Goal: Complete application form: Complete application form

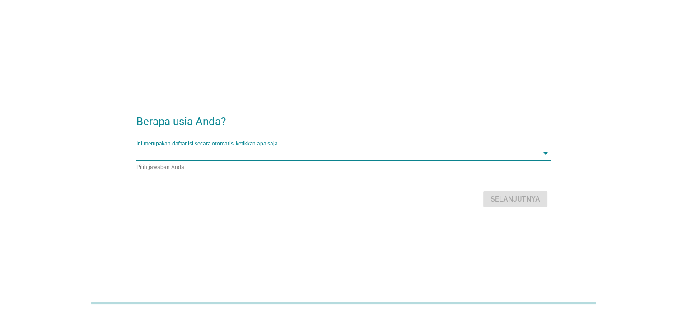
click at [240, 158] on input "Ini merupakan daftar isi secara otomatis, ketikkan apa saja" at bounding box center [337, 153] width 402 height 14
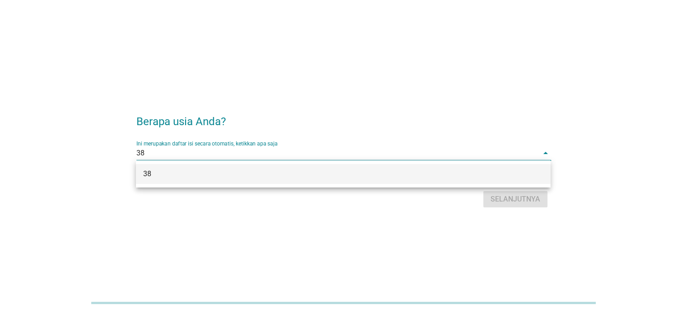
type input "38"
click at [508, 76] on div "Berapa usia Anda? Ini merupakan daftar isi secara otomatis, ketikkan apa saja 3…" at bounding box center [343, 157] width 687 height 314
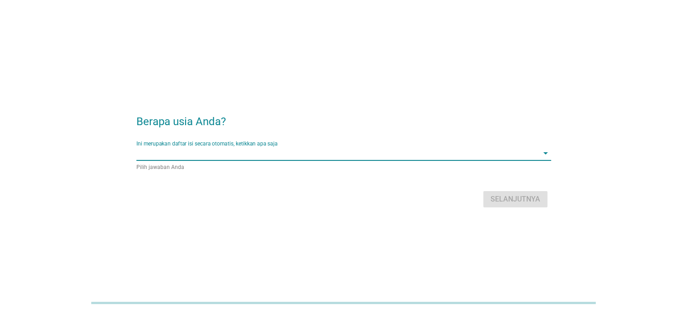
click at [474, 159] on input "Ini merupakan daftar isi secara otomatis, ketikkan apa saja" at bounding box center [337, 153] width 402 height 14
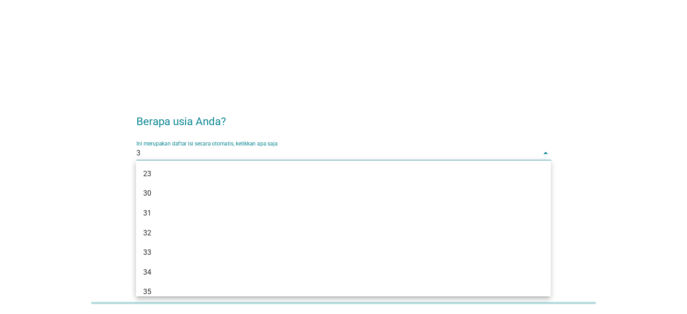
type input "38"
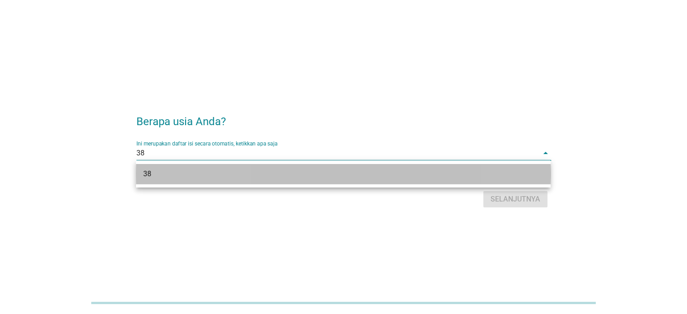
click at [445, 172] on div "38" at bounding box center [326, 174] width 367 height 11
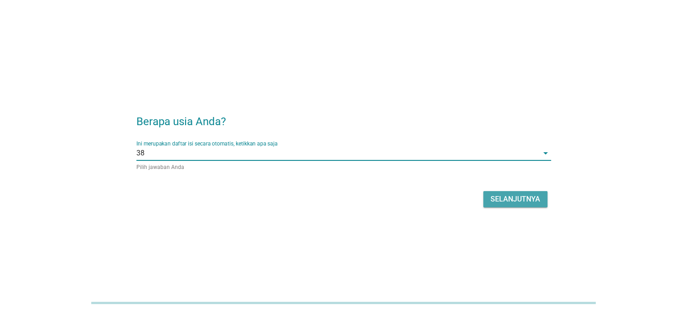
click at [503, 200] on div "Selanjutnya" at bounding box center [516, 199] width 50 height 11
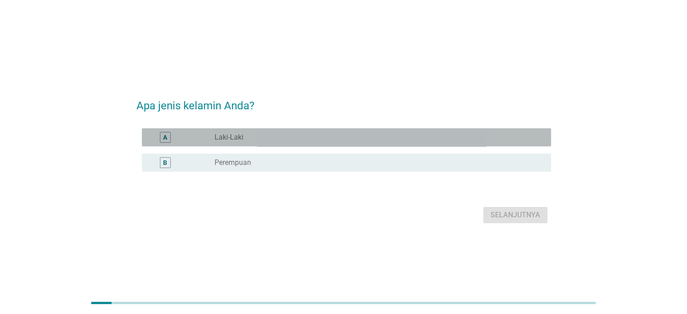
click at [291, 135] on div "radio_button_unchecked Laki-Laki" at bounding box center [376, 137] width 322 height 9
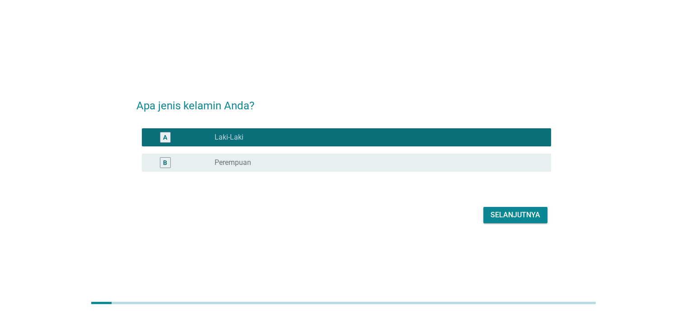
click at [508, 218] on div "Selanjutnya" at bounding box center [516, 215] width 50 height 11
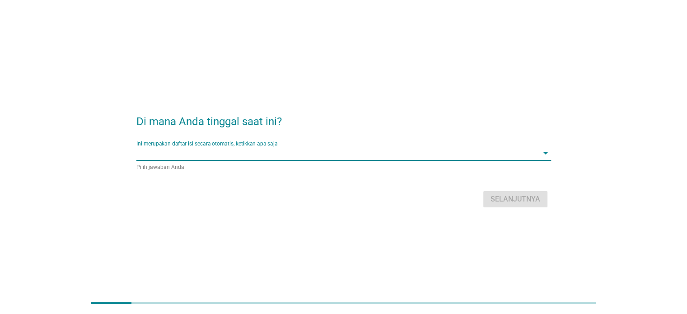
click at [217, 150] on input "Ini merupakan daftar isi secara otomatis, ketikkan apa saja" at bounding box center [337, 153] width 402 height 14
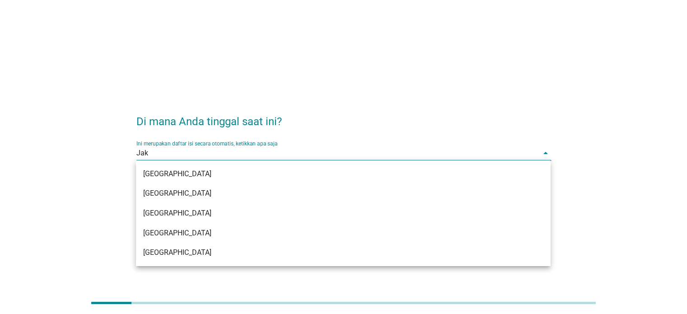
type input "Jaka"
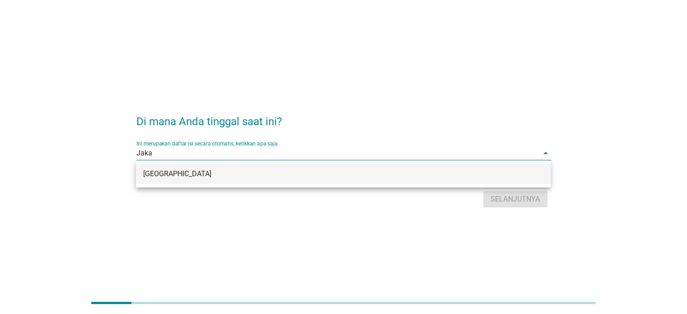
click at [209, 172] on div "[GEOGRAPHIC_DATA]" at bounding box center [326, 174] width 367 height 11
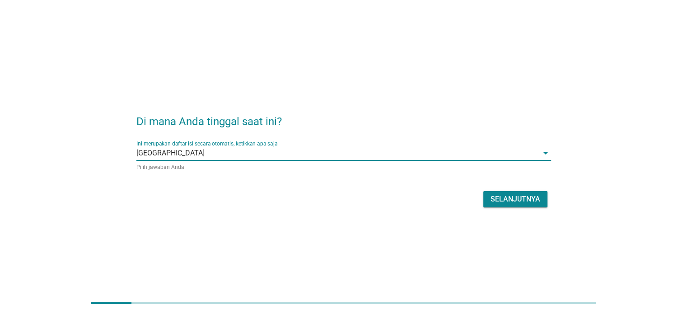
click at [492, 194] on div "Selanjutnya" at bounding box center [516, 199] width 50 height 11
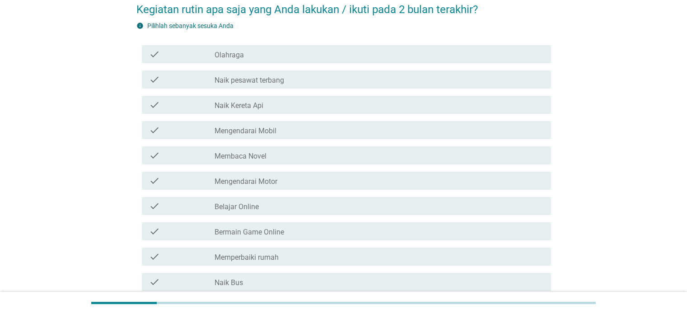
scroll to position [62, 0]
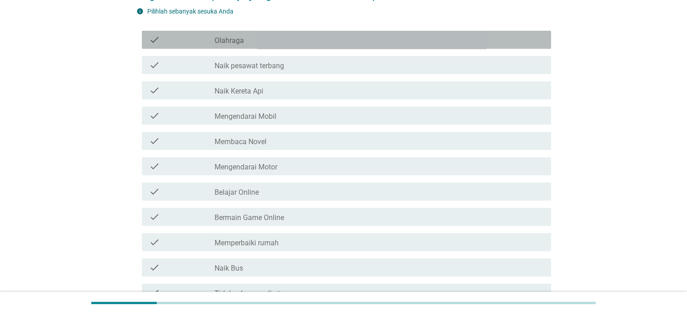
click at [253, 41] on div "check_box_outline_blank Olahraga" at bounding box center [379, 39] width 329 height 11
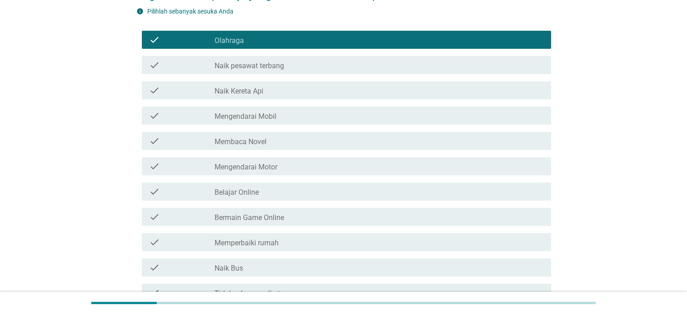
click at [258, 123] on div "check check_box_outline_blank Mengendarai Mobil" at bounding box center [346, 116] width 409 height 18
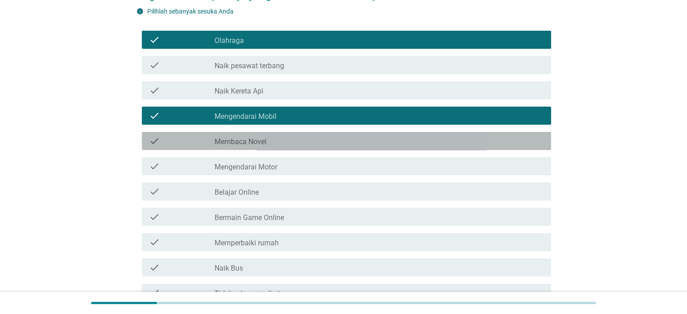
click at [260, 139] on label "Membaca Novel" at bounding box center [241, 141] width 52 height 9
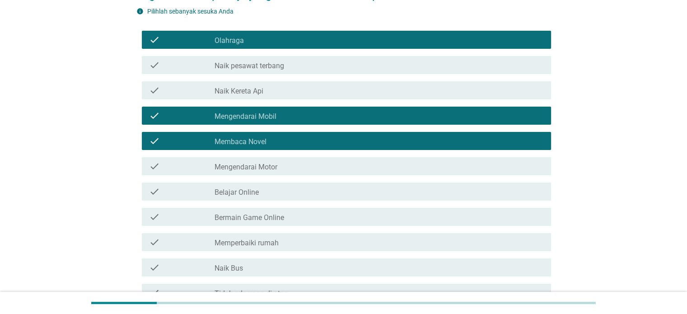
click at [263, 164] on label "Mengendarai Motor" at bounding box center [246, 167] width 63 height 9
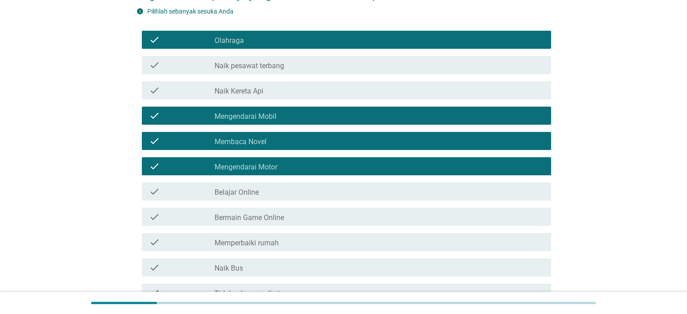
click at [272, 220] on label "Bermain Game Online" at bounding box center [250, 217] width 70 height 9
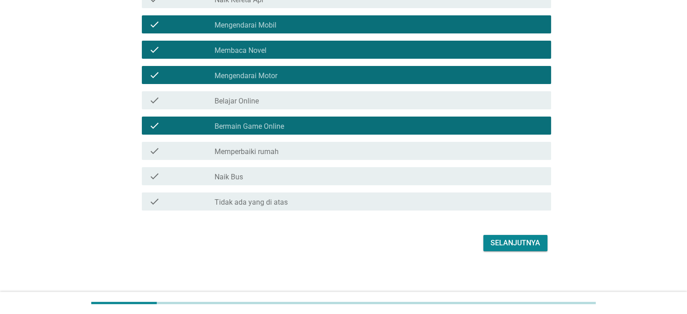
scroll to position [155, 0]
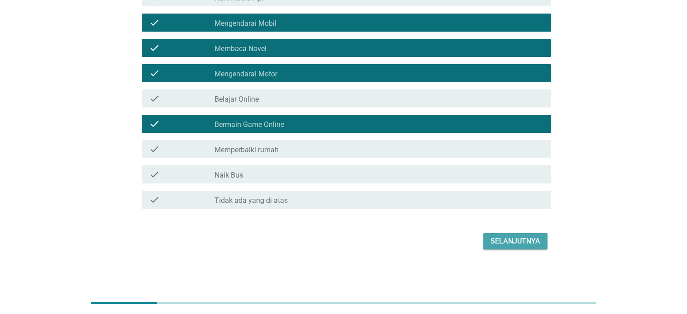
click at [499, 238] on div "Selanjutnya" at bounding box center [516, 241] width 50 height 11
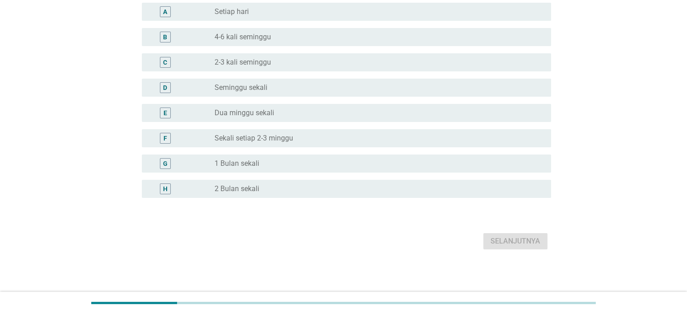
scroll to position [0, 0]
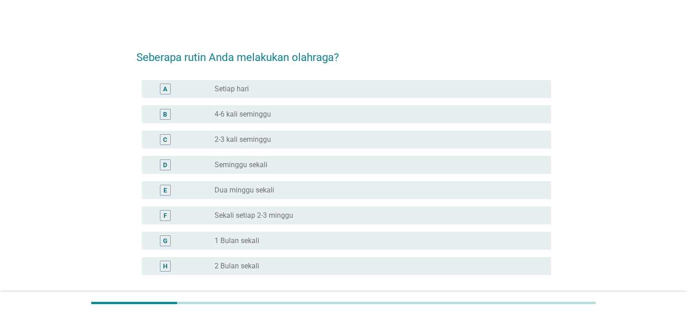
click at [248, 138] on label "2-3 kali seminggu" at bounding box center [243, 139] width 56 height 9
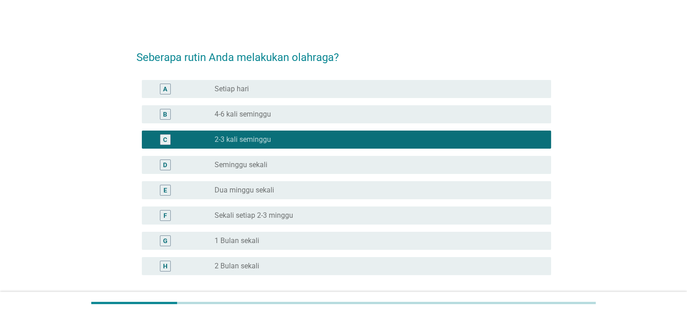
scroll to position [63, 0]
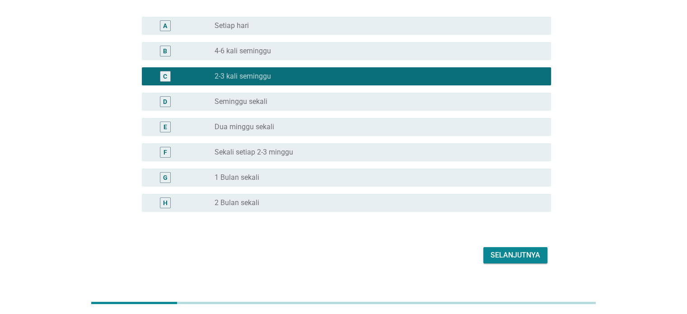
click at [529, 254] on div "Selanjutnya" at bounding box center [516, 255] width 50 height 11
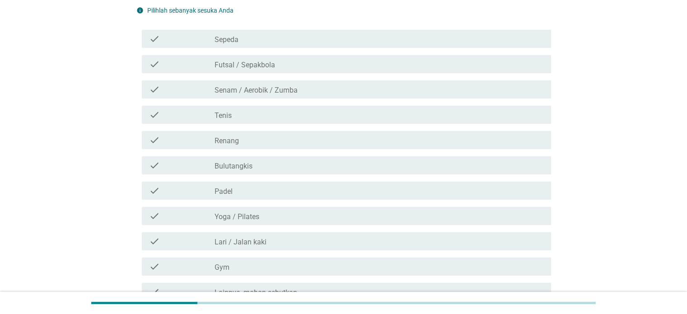
scroll to position [0, 0]
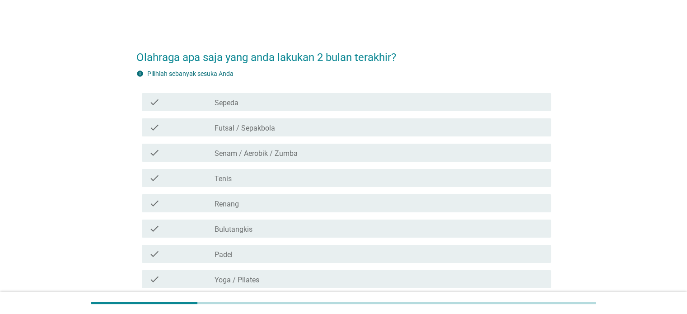
click at [307, 107] on div "check_box_outline_blank Sepeda" at bounding box center [379, 102] width 329 height 11
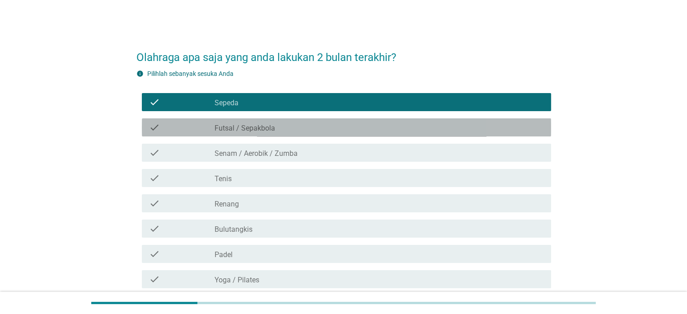
click at [307, 128] on div "check_box_outline_blank Futsal / Sepakbola" at bounding box center [379, 127] width 329 height 11
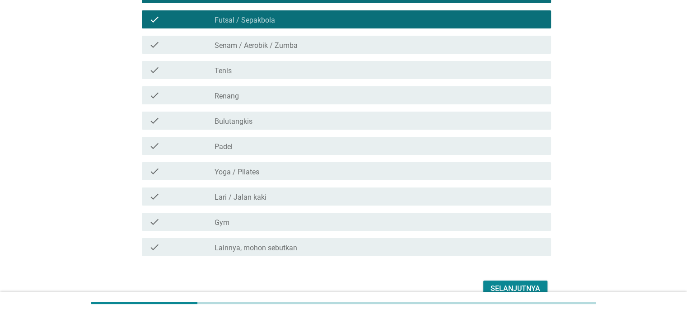
scroll to position [108, 0]
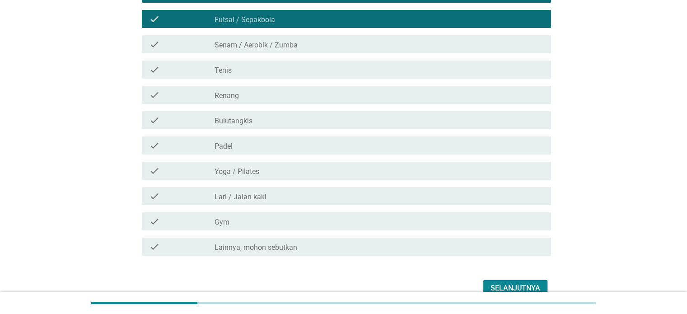
click at [273, 147] on div "check_box_outline_blank Padel" at bounding box center [379, 145] width 329 height 11
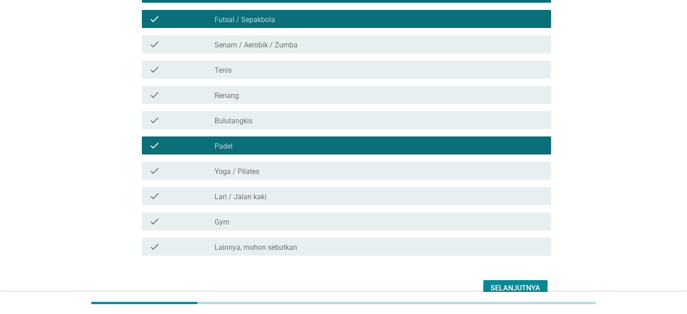
click at [287, 202] on div "check check_box_outline_blank Lari / Jalan kaki" at bounding box center [346, 196] width 409 height 18
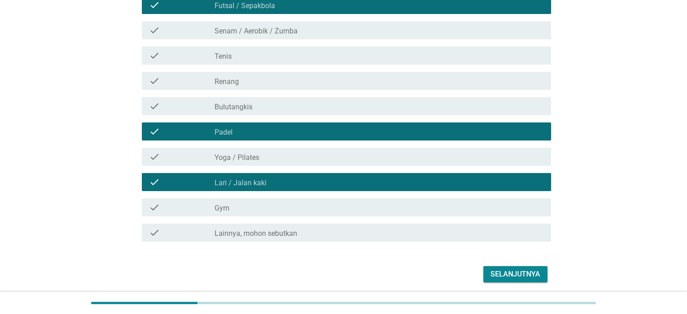
scroll to position [155, 0]
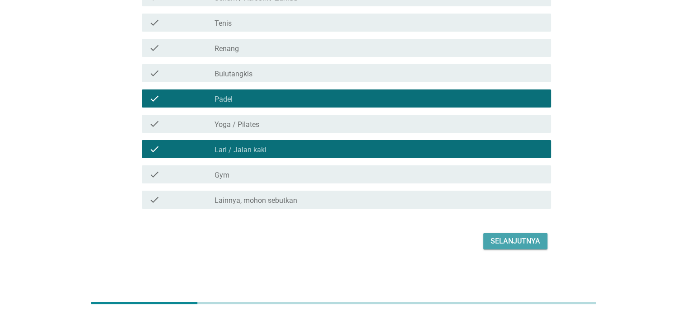
click at [509, 239] on div "Selanjutnya" at bounding box center [516, 241] width 50 height 11
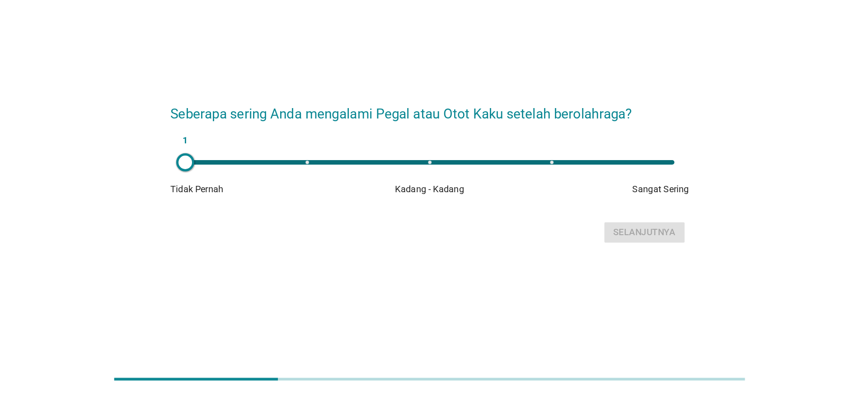
scroll to position [0, 0]
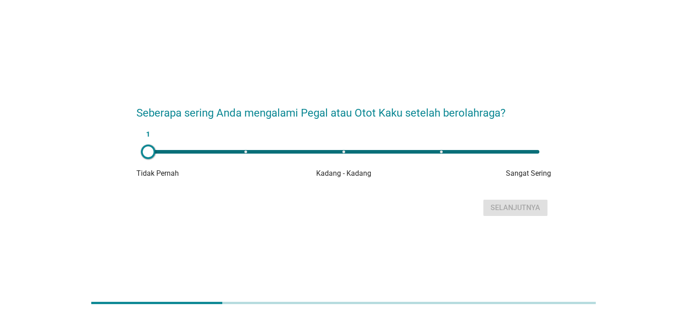
click at [438, 151] on div "1" at bounding box center [343, 152] width 391 height 4
type input "4"
click at [521, 205] on div "Selanjutnya" at bounding box center [516, 207] width 50 height 11
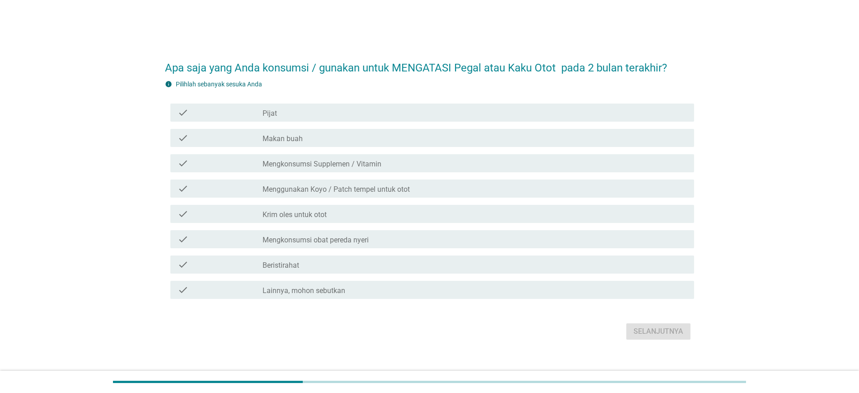
drag, startPoint x: 495, startPoint y: 0, endPoint x: 479, endPoint y: 68, distance: 69.3
click at [479, 68] on h2 "Apa saja yang Anda konsumsi / gunakan untuk MENGATASI Pegal atau Kaku Otot pada…" at bounding box center [429, 63] width 529 height 25
click at [244, 109] on div "check" at bounding box center [220, 112] width 85 height 11
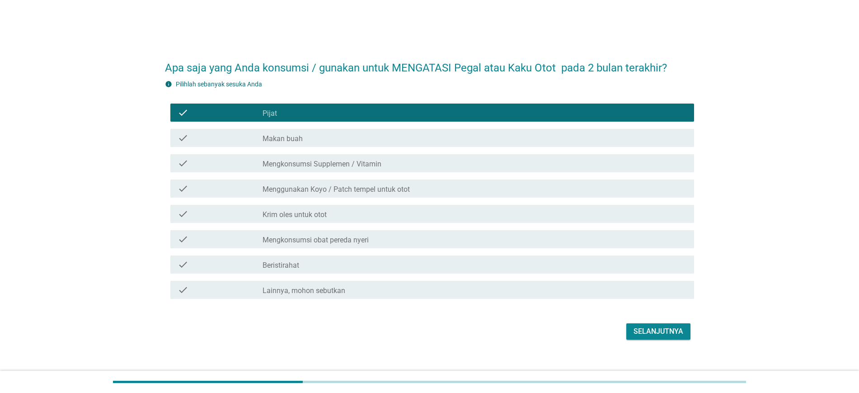
click at [255, 160] on div "check" at bounding box center [220, 163] width 85 height 11
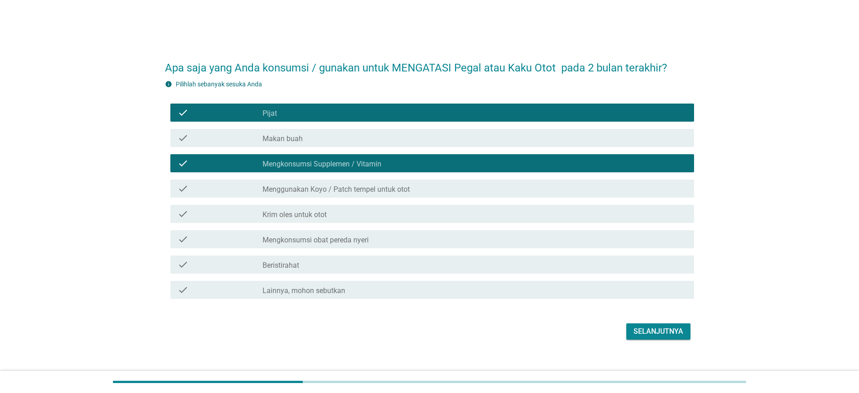
click at [258, 187] on div "check" at bounding box center [220, 188] width 85 height 11
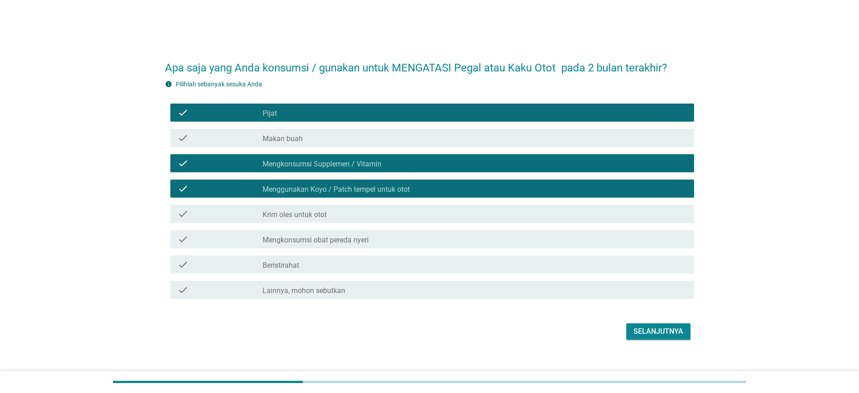
click at [262, 219] on div "check check_box_outline_blank Krim oles untuk otot" at bounding box center [432, 214] width 524 height 18
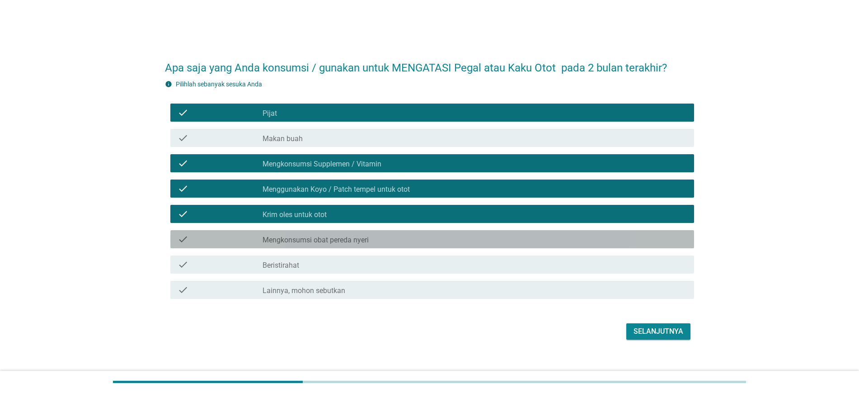
click at [264, 243] on label "Mengkonsumsi obat pereda nyeri" at bounding box center [316, 239] width 106 height 9
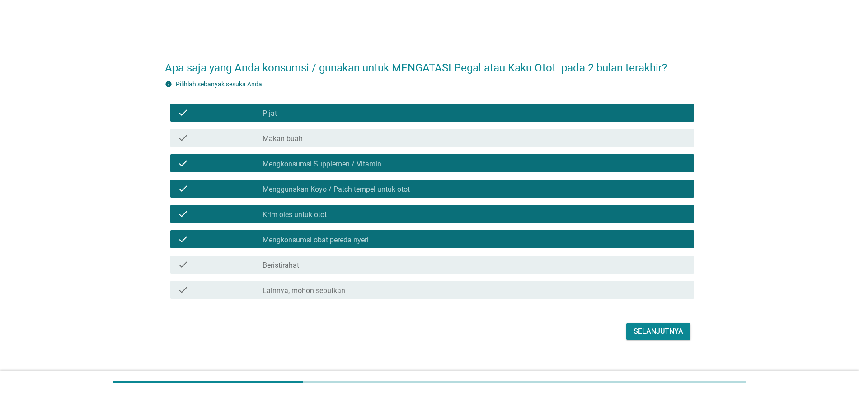
click at [277, 269] on label "Beristirahat" at bounding box center [281, 265] width 37 height 9
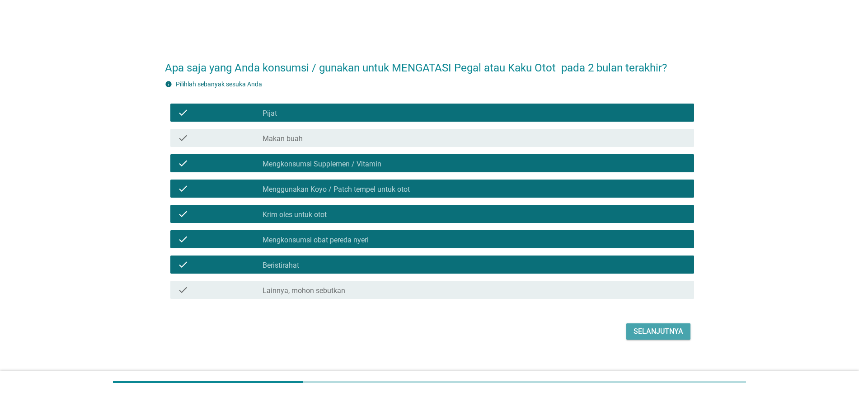
click at [673, 332] on div "Selanjutnya" at bounding box center [659, 331] width 50 height 11
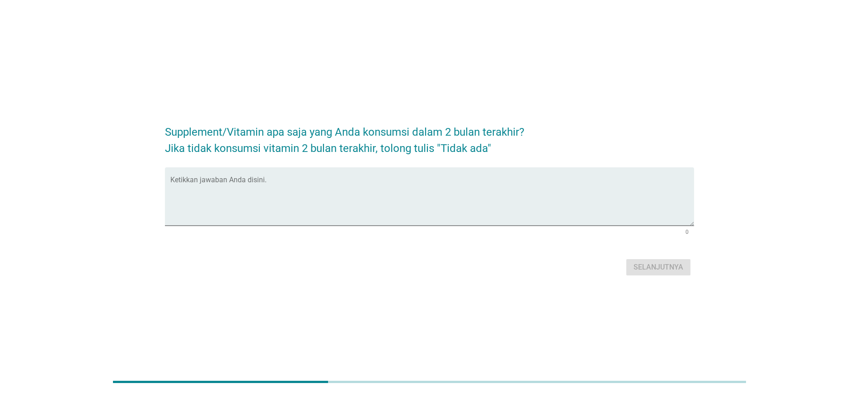
click at [314, 165] on form "Supplement/Vitamin apa saja yang Anda konsumsi dalam 2 bulan terakhir? Jika tid…" at bounding box center [429, 196] width 529 height 163
click at [316, 175] on div "Ketikkan jawaban Anda disini." at bounding box center [432, 196] width 524 height 58
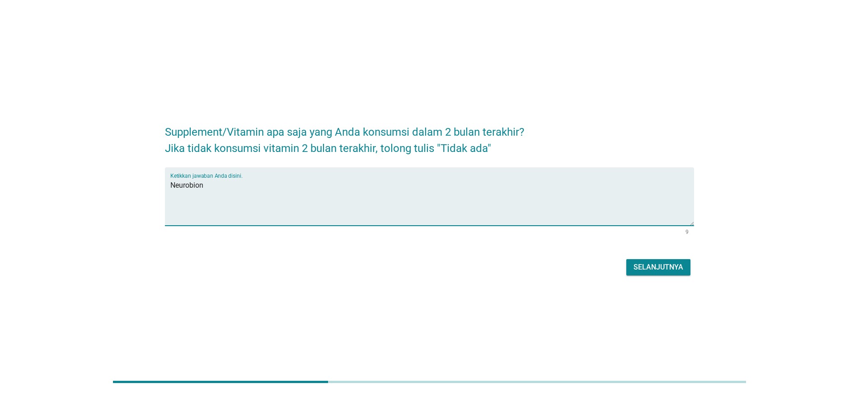
type textarea "Neurobion"
click at [645, 266] on div "Selanjutnya" at bounding box center [659, 267] width 50 height 11
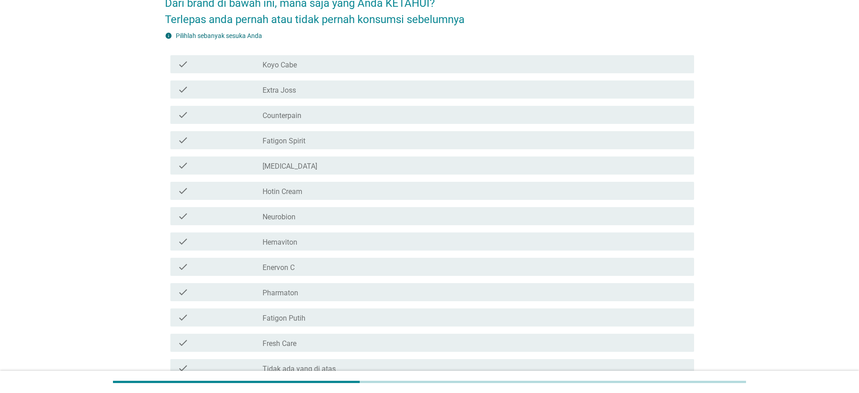
scroll to position [56, 0]
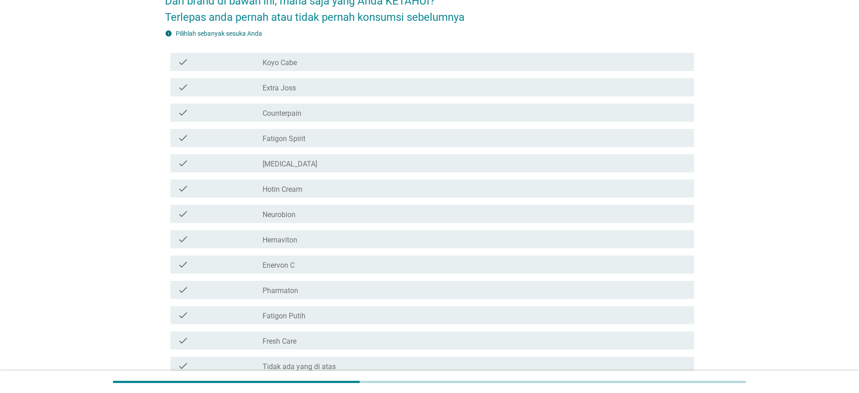
click at [333, 61] on div "check_box_outline_blank Koyo Cabe" at bounding box center [475, 61] width 424 height 11
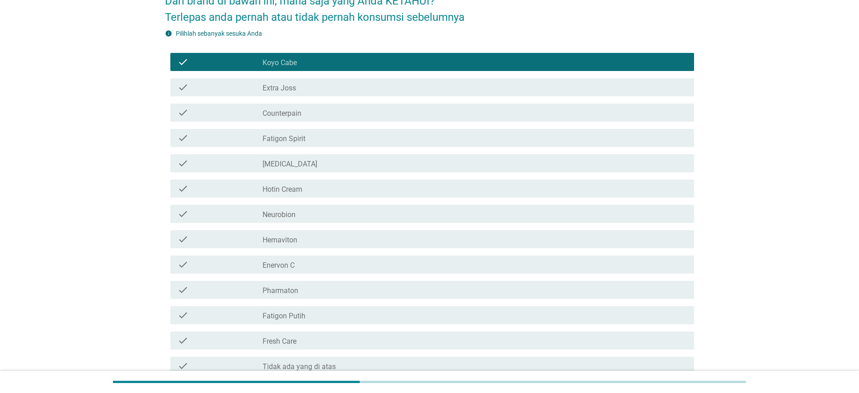
click at [326, 91] on div "check_box_outline_blank Extra Joss" at bounding box center [475, 87] width 424 height 11
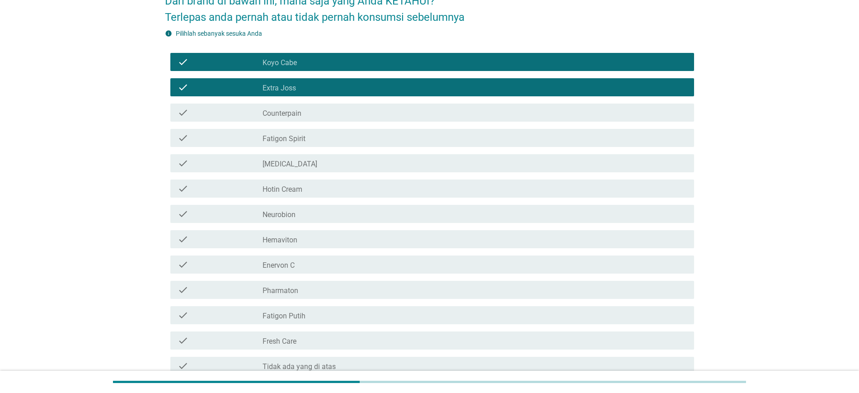
click at [327, 117] on div "check check_box_outline_blank Counterpain" at bounding box center [432, 112] width 524 height 18
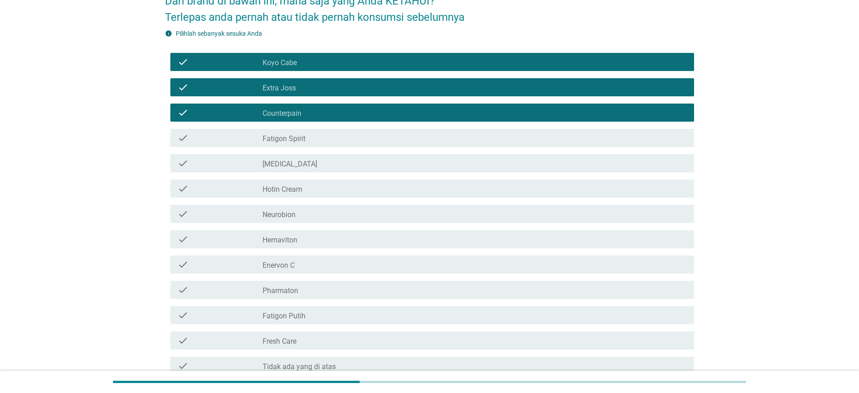
click at [329, 143] on div "check check_box_outline_blank Fatigon Spirit" at bounding box center [432, 138] width 524 height 18
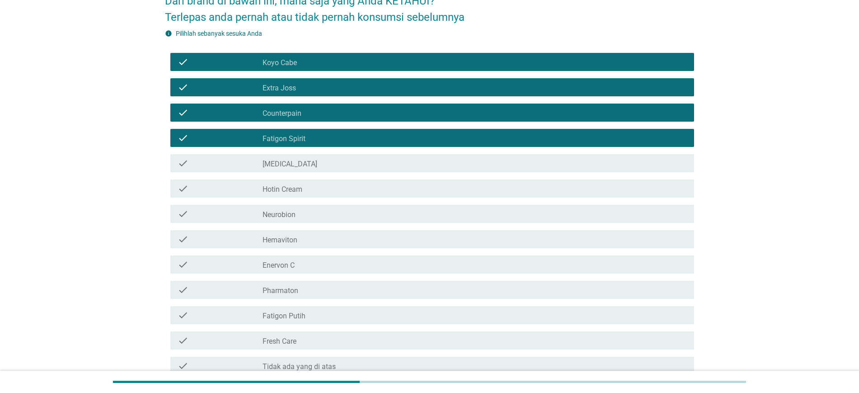
click at [332, 165] on div "check_box_outline_blank [MEDICAL_DATA]" at bounding box center [475, 163] width 424 height 11
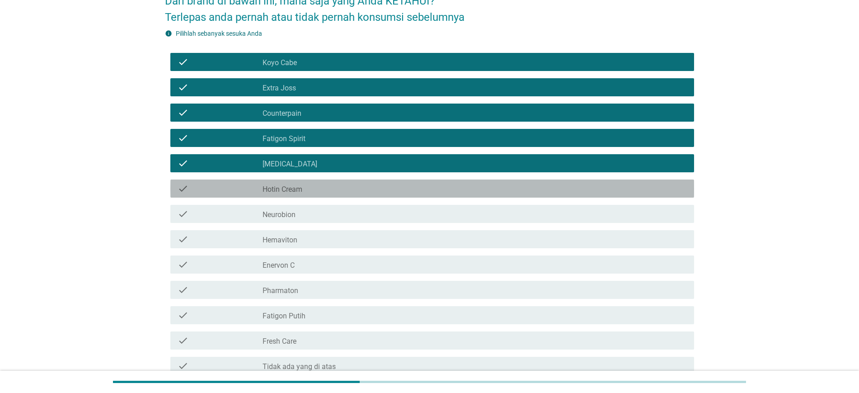
click at [334, 184] on div "check_box_outline_blank Hotin Cream" at bounding box center [475, 188] width 424 height 11
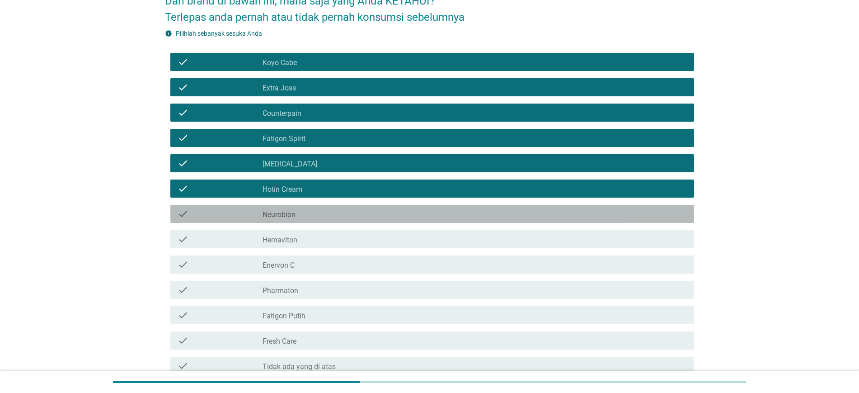
click at [335, 219] on div "check check_box_outline_blank Neurobion" at bounding box center [432, 214] width 524 height 18
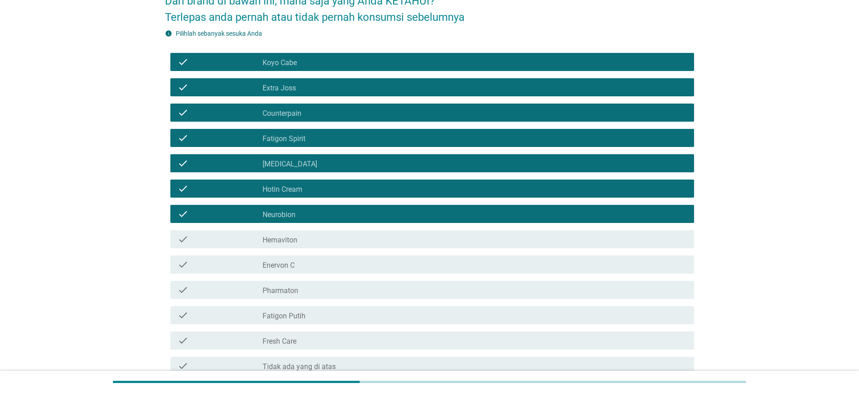
click at [337, 239] on div "check_box_outline_blank Hemaviton" at bounding box center [475, 239] width 424 height 11
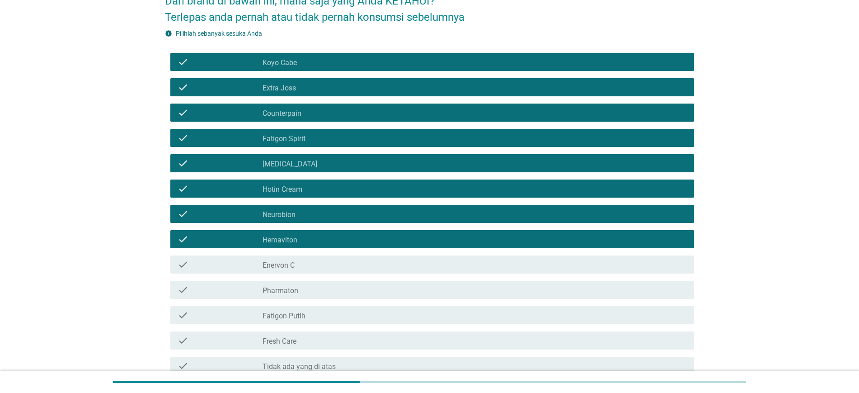
click at [340, 269] on div "check_box_outline_blank Enervon C" at bounding box center [475, 264] width 424 height 11
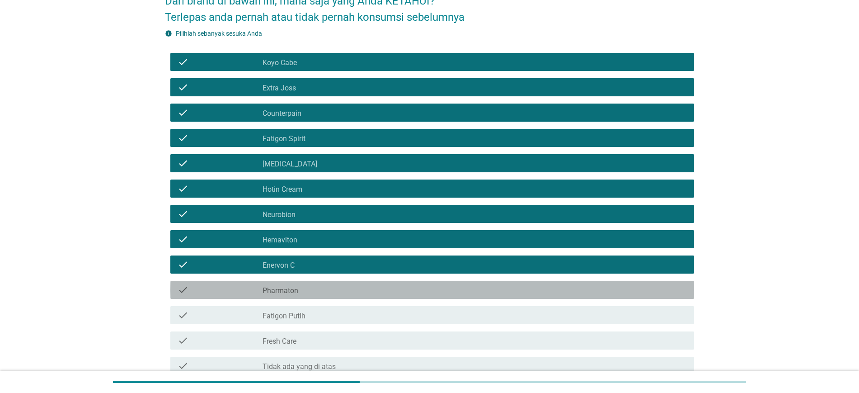
click at [341, 296] on div "check check_box_outline_blank Pharmaton" at bounding box center [432, 290] width 524 height 18
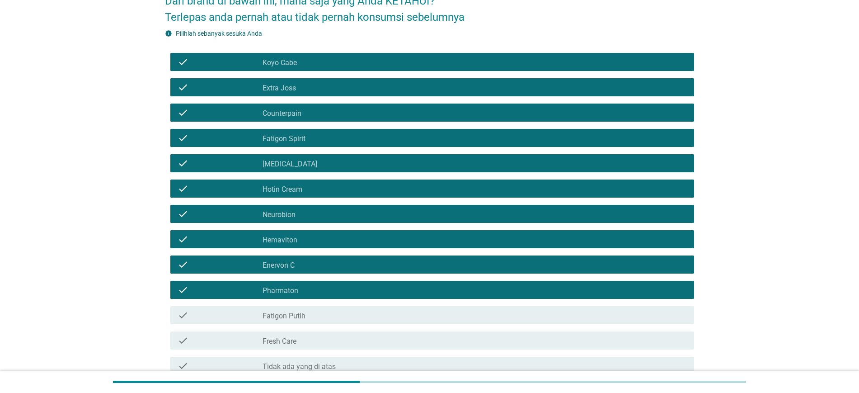
click at [344, 315] on div "check_box_outline_blank Fatigon Putih" at bounding box center [475, 315] width 424 height 11
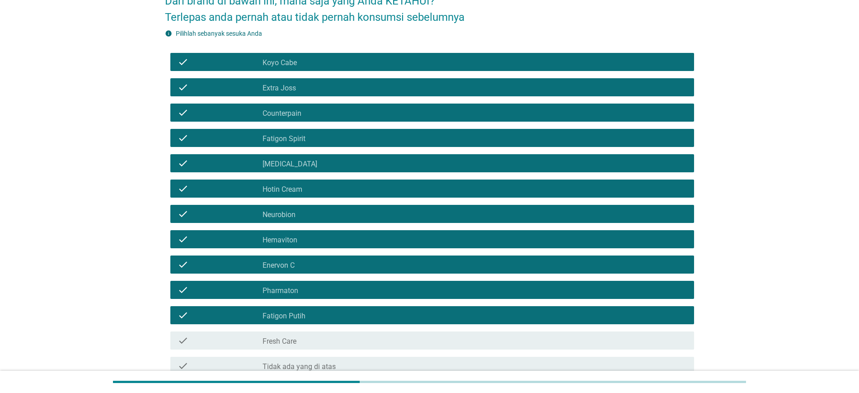
click at [350, 335] on div "check_box_outline_blank Fresh Care" at bounding box center [475, 340] width 424 height 11
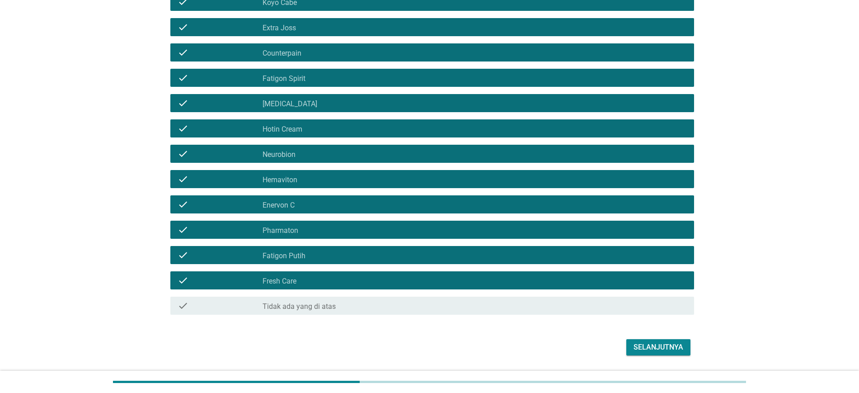
scroll to position [138, 0]
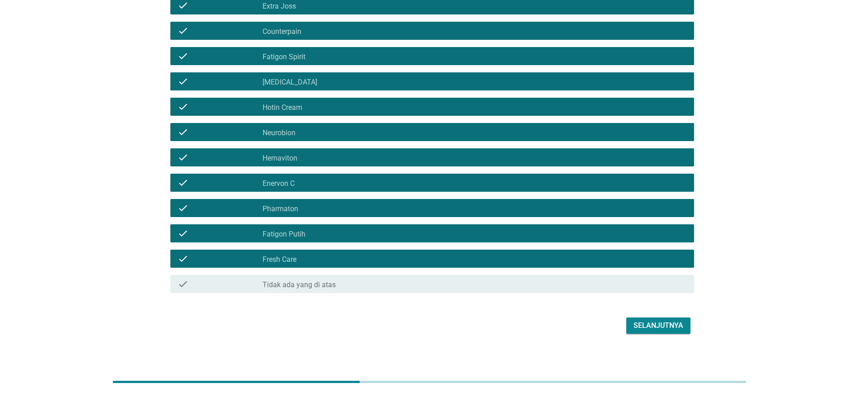
click at [659, 328] on div "Selanjutnya" at bounding box center [659, 325] width 50 height 11
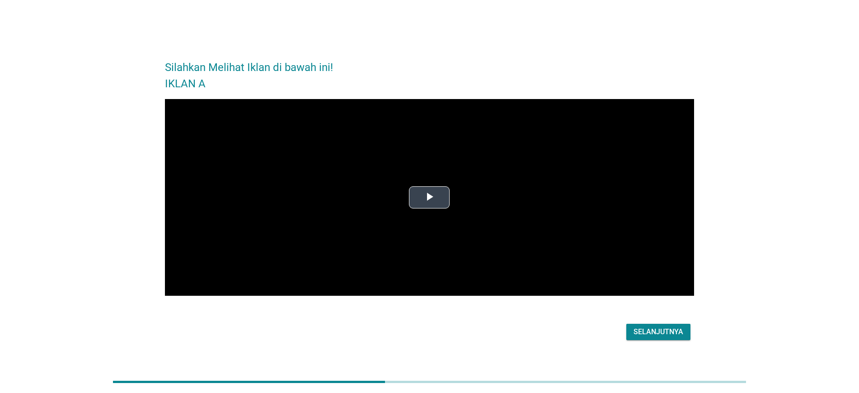
click at [429, 197] on span "Video Player" at bounding box center [429, 197] width 0 height 0
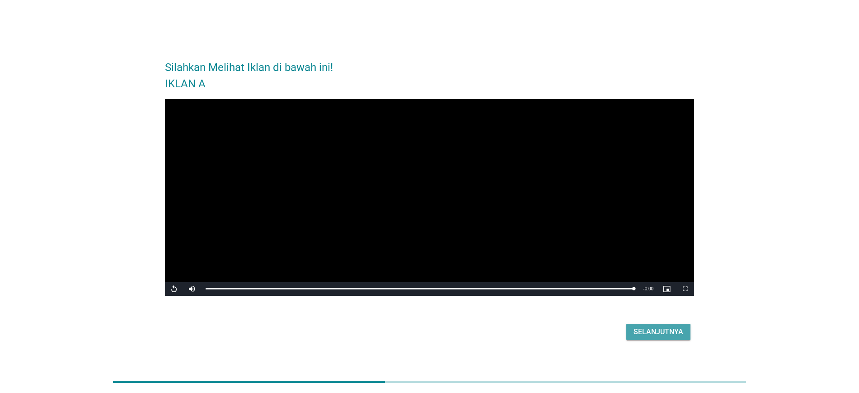
click at [641, 333] on div "Selanjutnya" at bounding box center [659, 331] width 50 height 11
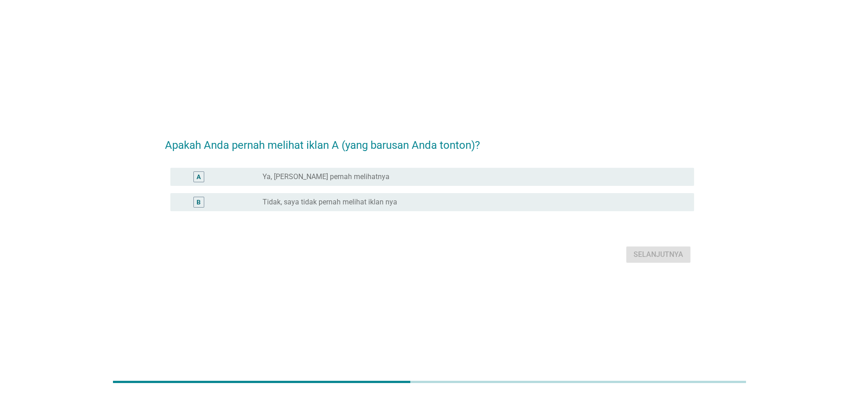
click at [369, 174] on label "Ya, [PERSON_NAME] pernah melihatnya" at bounding box center [326, 176] width 127 height 9
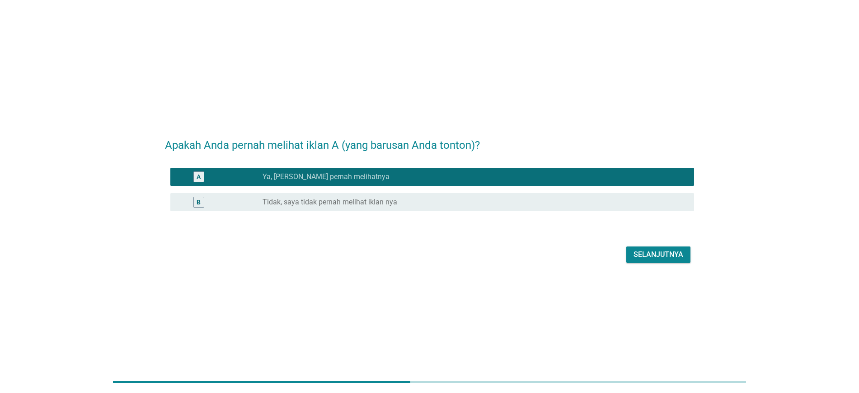
click at [645, 258] on div "Selanjutnya" at bounding box center [659, 254] width 50 height 11
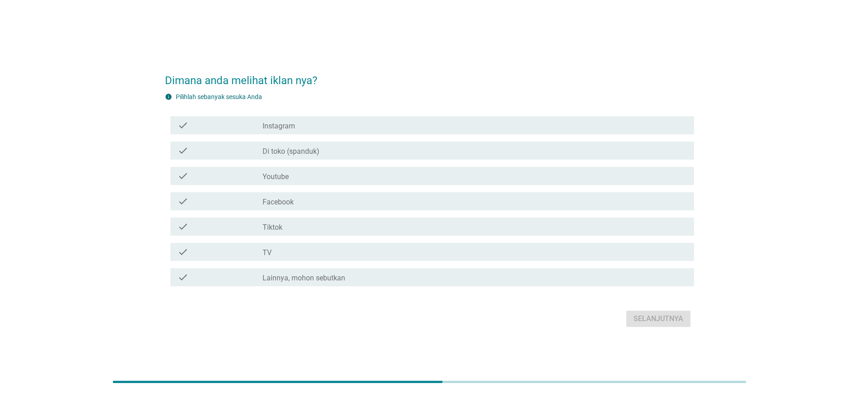
click at [305, 254] on div "check_box_outline_blank TV" at bounding box center [475, 251] width 424 height 11
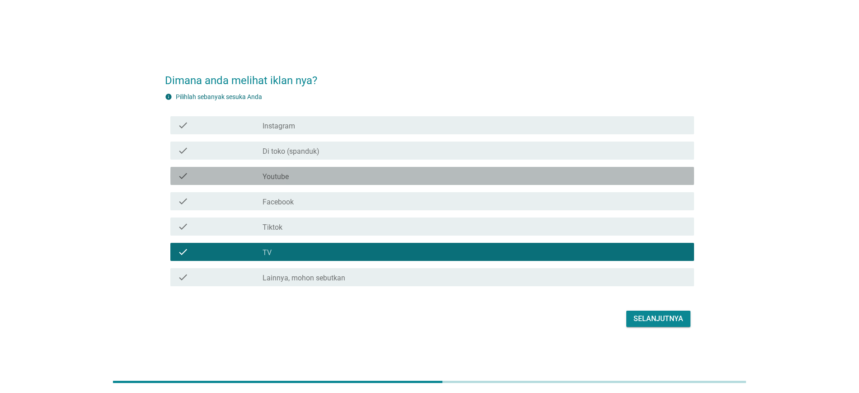
click at [308, 176] on div "check_box_outline_blank Youtube" at bounding box center [475, 175] width 424 height 11
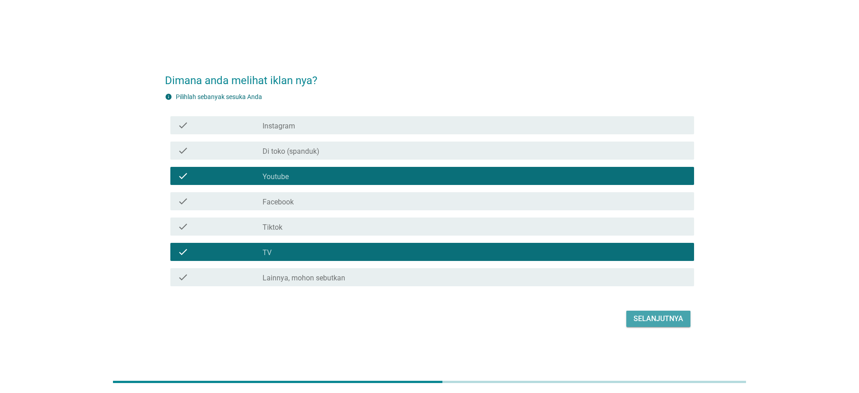
click at [646, 312] on button "Selanjutnya" at bounding box center [658, 318] width 64 height 16
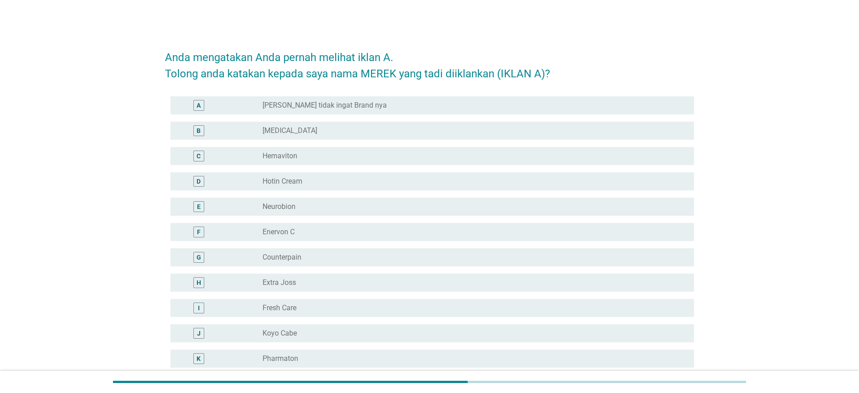
click at [293, 157] on label "Hemaviton" at bounding box center [280, 155] width 35 height 9
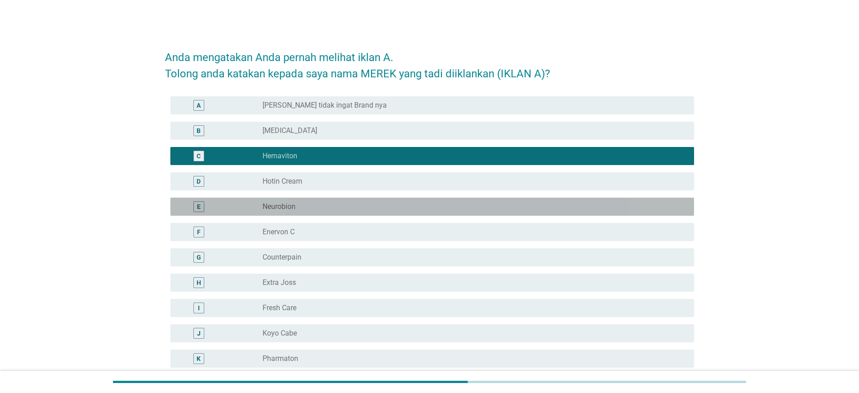
click at [301, 203] on div "radio_button_unchecked Neurobion" at bounding box center [471, 206] width 417 height 9
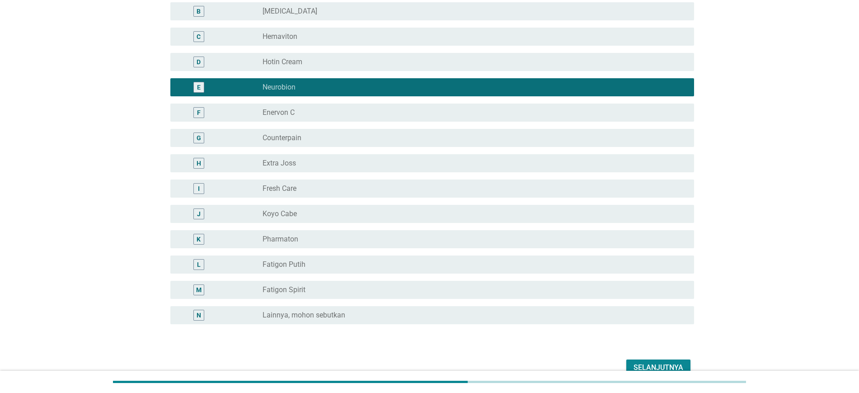
scroll to position [122, 0]
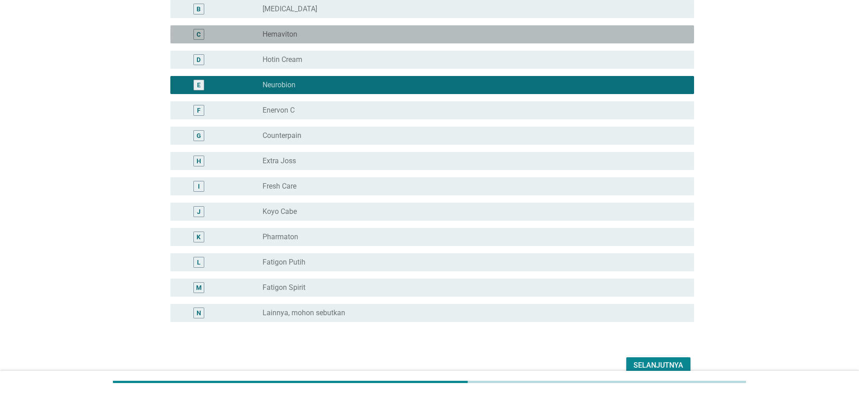
click at [443, 39] on div "radio_button_unchecked Hemaviton" at bounding box center [475, 34] width 424 height 11
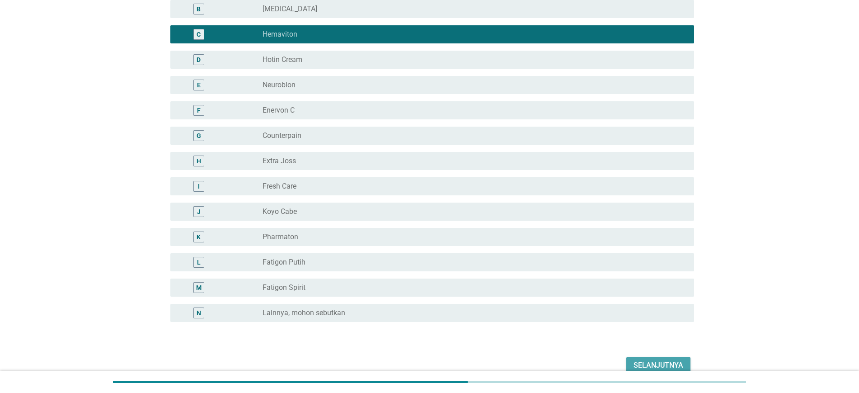
click at [643, 361] on div "Selanjutnya" at bounding box center [659, 365] width 50 height 11
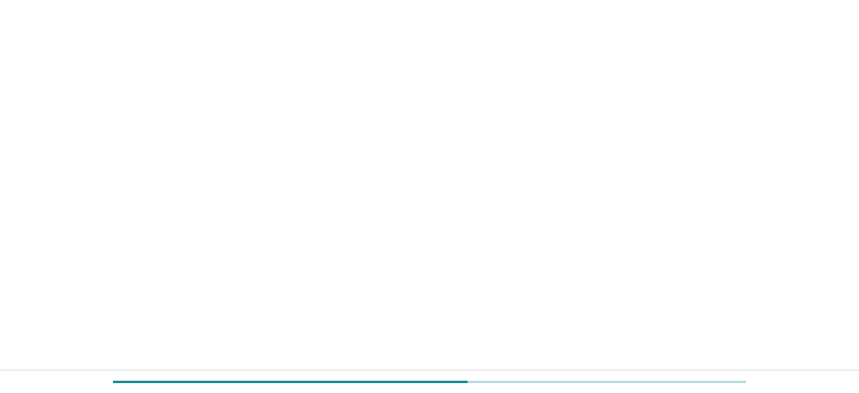
scroll to position [0, 0]
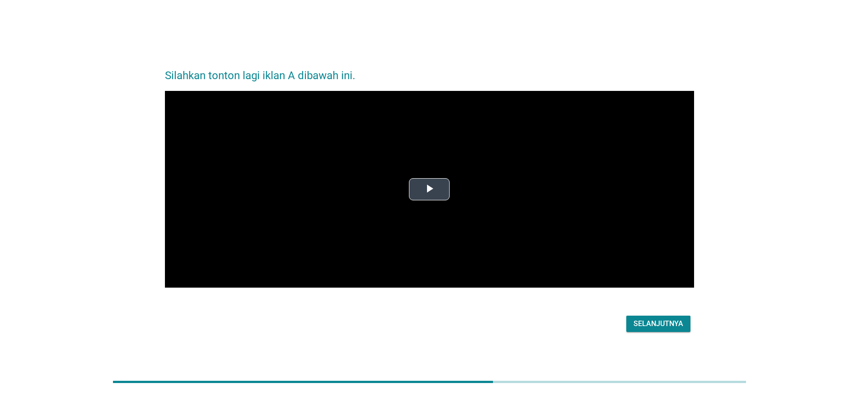
click at [429, 189] on span "Video Player" at bounding box center [429, 189] width 0 height 0
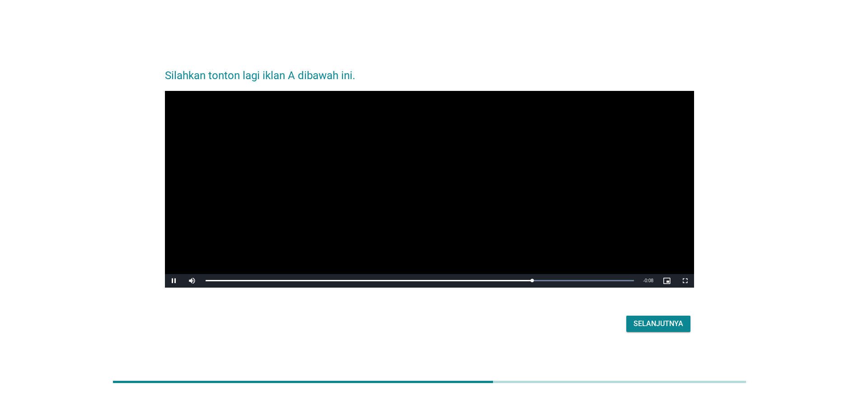
click at [343, 80] on h2 "Silahkan tonton lagi iklan A dibawah ini." at bounding box center [429, 70] width 529 height 25
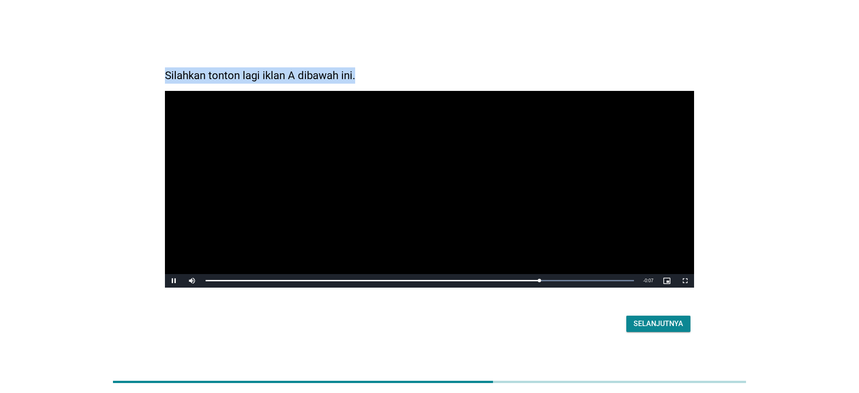
click at [343, 80] on h2 "Silahkan tonton lagi iklan A dibawah ini." at bounding box center [429, 70] width 529 height 25
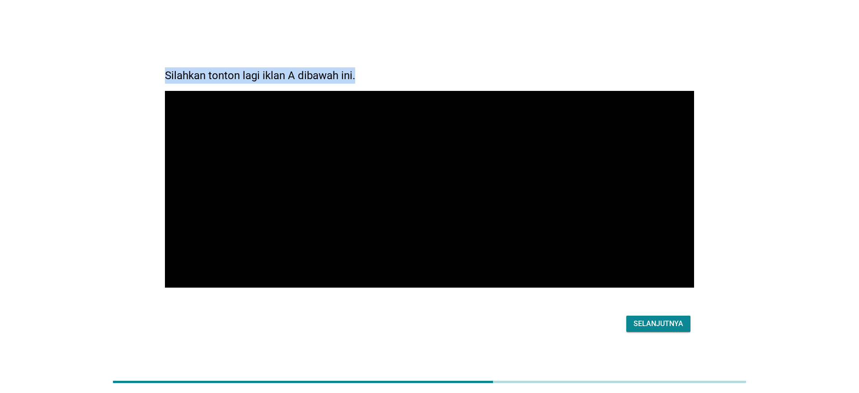
click at [653, 319] on div "Selanjutnya" at bounding box center [659, 323] width 50 height 11
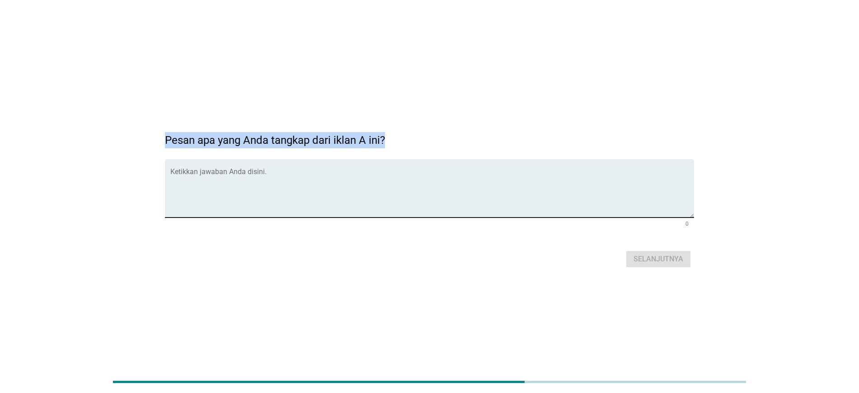
click at [378, 205] on textarea "Ketikkan jawaban Anda disini." at bounding box center [432, 193] width 524 height 47
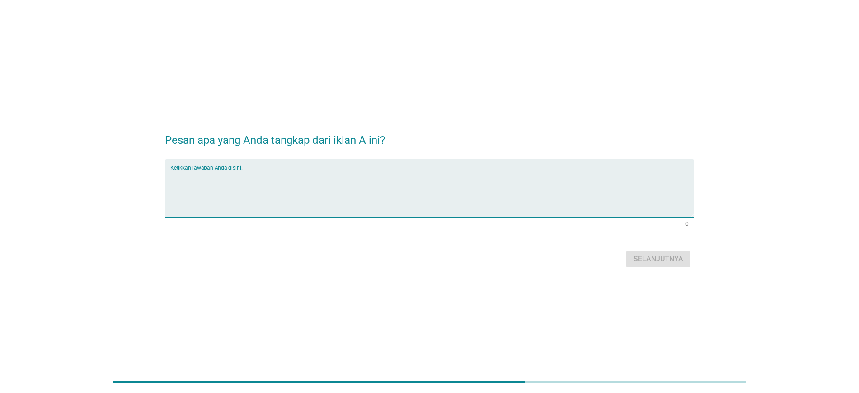
click at [378, 205] on textarea "Ketikkan jawaban Anda disini." at bounding box center [432, 193] width 524 height 47
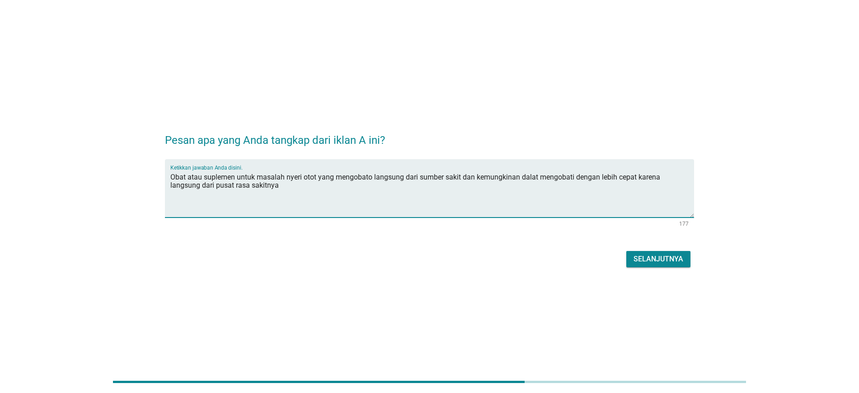
type textarea "Obat atau suplemen untuk masalah nyeri otot yang mengobato langsung dari sumber…"
click at [686, 258] on button "Selanjutnya" at bounding box center [658, 259] width 64 height 16
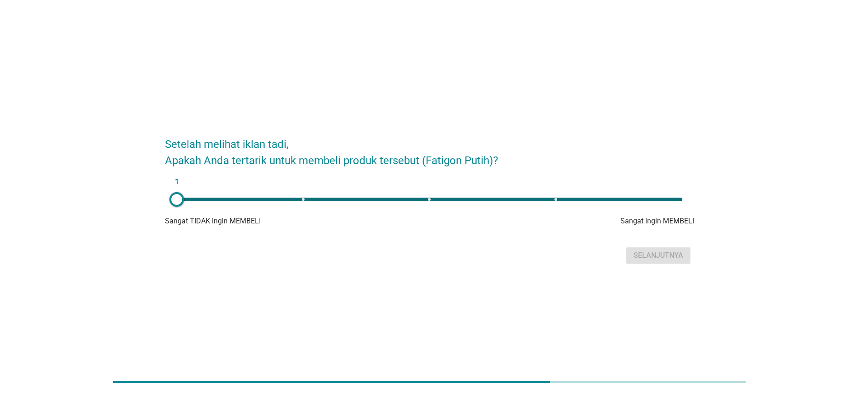
click at [656, 199] on div "1" at bounding box center [430, 199] width 506 height 4
type input "5"
click at [665, 256] on div "Selanjutnya" at bounding box center [659, 255] width 50 height 11
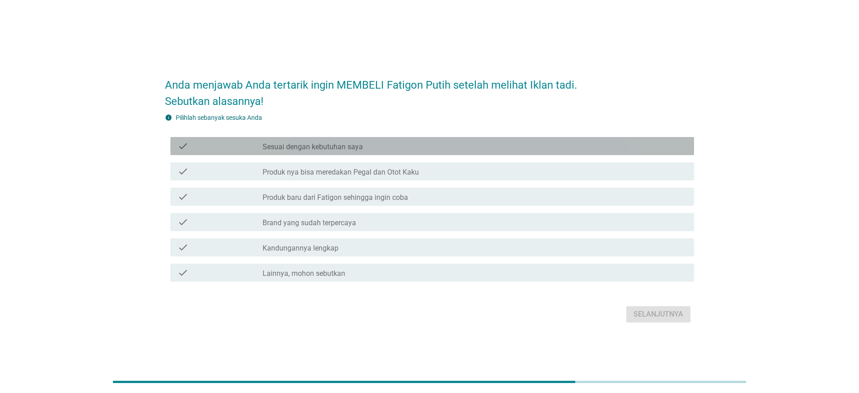
click at [382, 149] on div "check_box_outline_blank Sesuai dengan kebutuhan saya" at bounding box center [475, 146] width 424 height 11
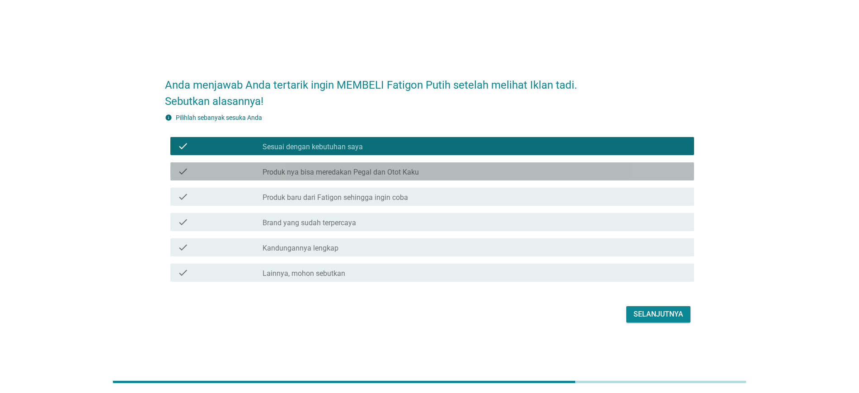
click at [384, 167] on div "check_box_outline_blank Produk nya bisa meredakan Pegal dan Otot Kaku" at bounding box center [475, 171] width 424 height 11
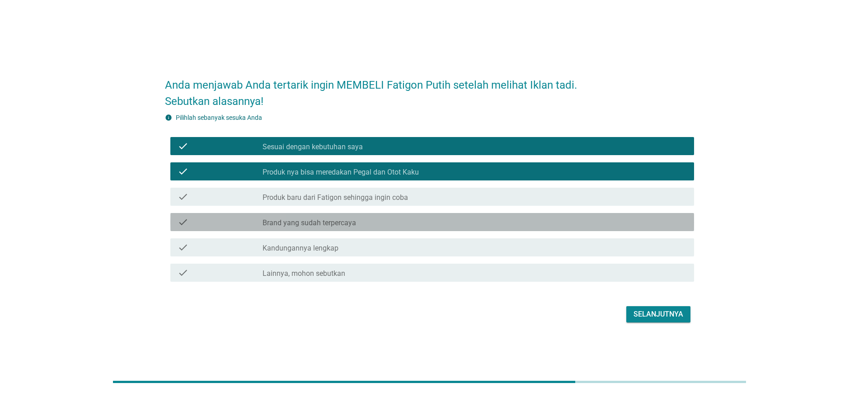
click at [381, 219] on div "check_box_outline_blank Brand yang sudah terpercaya" at bounding box center [475, 221] width 424 height 11
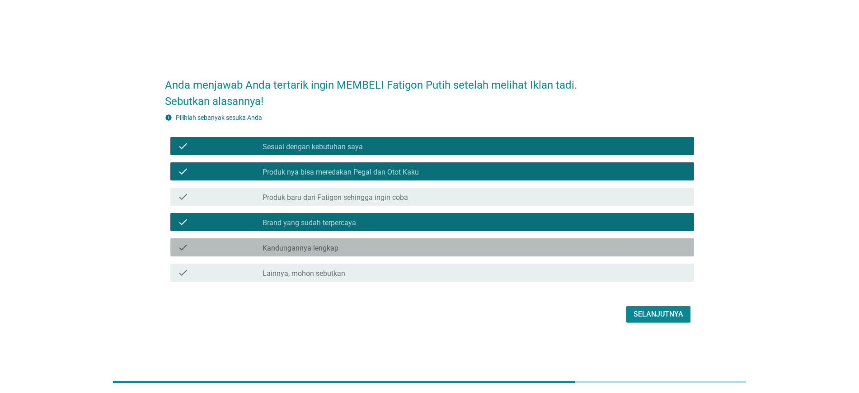
click at [381, 240] on div "check check_box_outline_blank Kandungannya lengkap" at bounding box center [432, 247] width 524 height 18
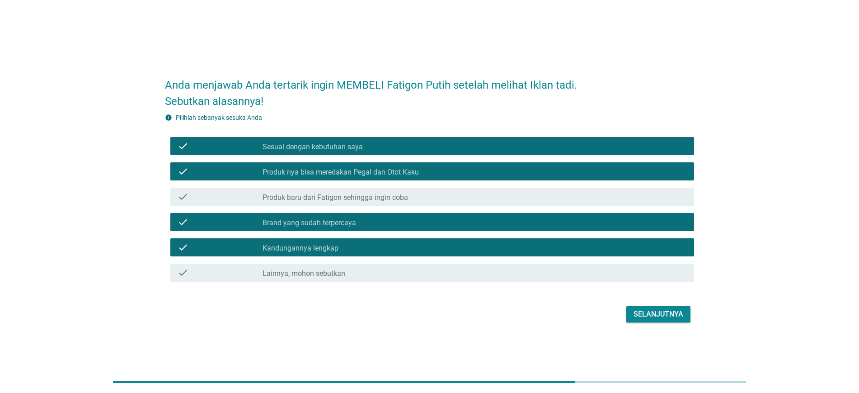
click at [638, 311] on div "Selanjutnya" at bounding box center [659, 314] width 50 height 11
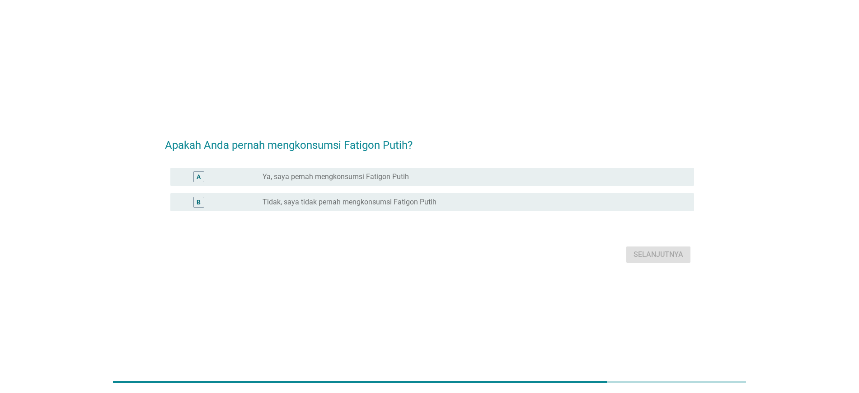
click at [371, 202] on label "Tidak, saya tidak pernah mengkonsumsi Fatigon Putih" at bounding box center [350, 201] width 174 height 9
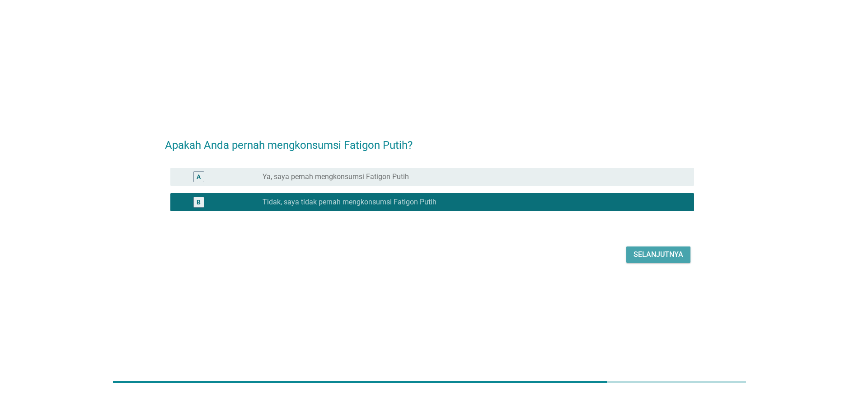
click at [672, 258] on div "Selanjutnya" at bounding box center [659, 254] width 50 height 11
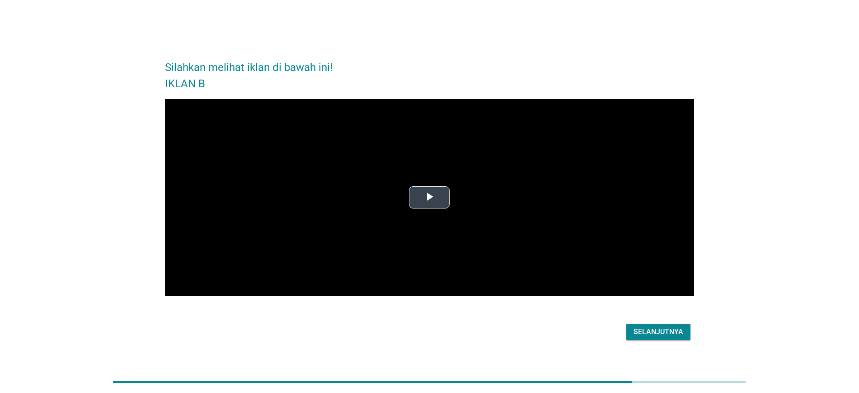
click at [429, 197] on span "Video Player" at bounding box center [429, 197] width 0 height 0
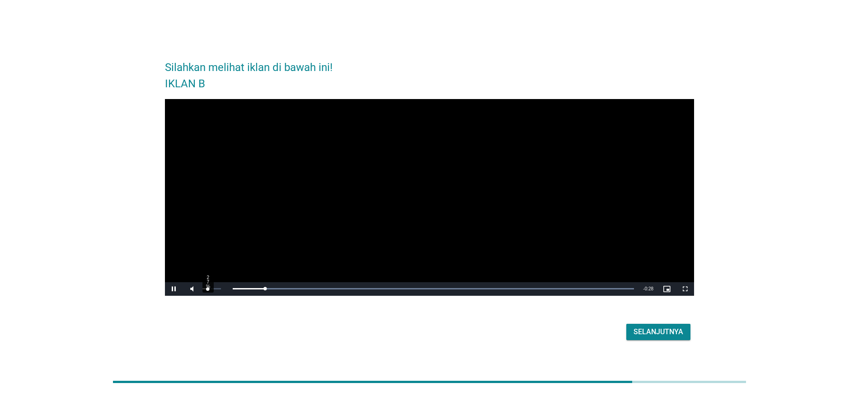
click at [207, 289] on div "27%" at bounding box center [211, 288] width 19 height 1
click at [212, 288] on div "54%" at bounding box center [211, 288] width 19 height 1
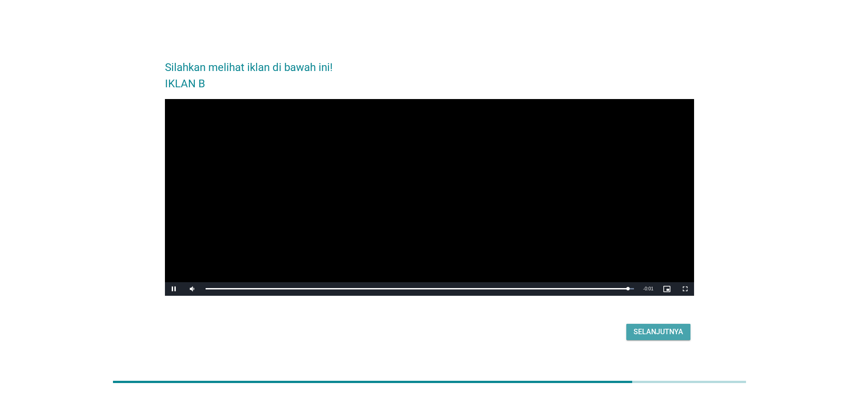
click at [656, 333] on div "Selanjutnya" at bounding box center [659, 331] width 50 height 11
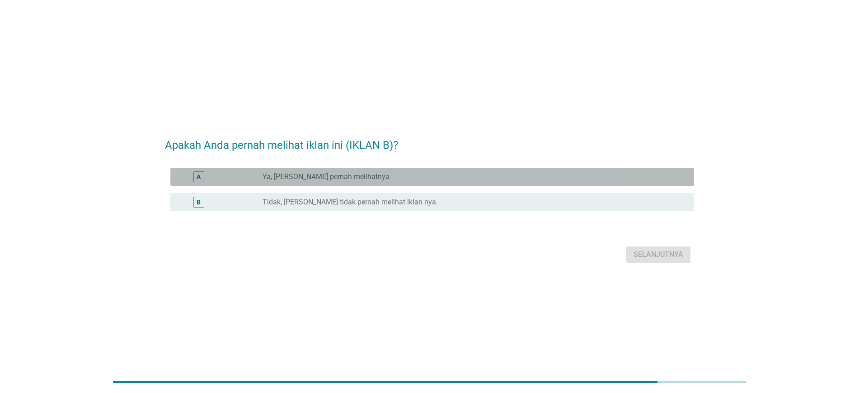
click at [426, 172] on div "radio_button_unchecked Ya, [PERSON_NAME] pernah melihatnya" at bounding box center [471, 176] width 417 height 9
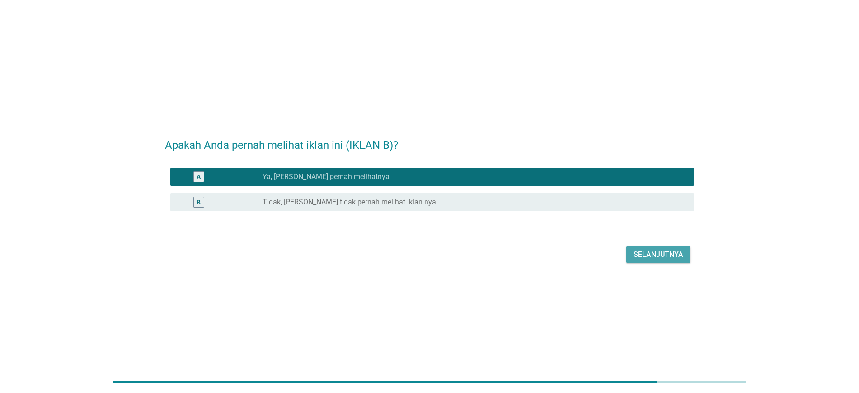
click at [676, 256] on div "Selanjutnya" at bounding box center [659, 254] width 50 height 11
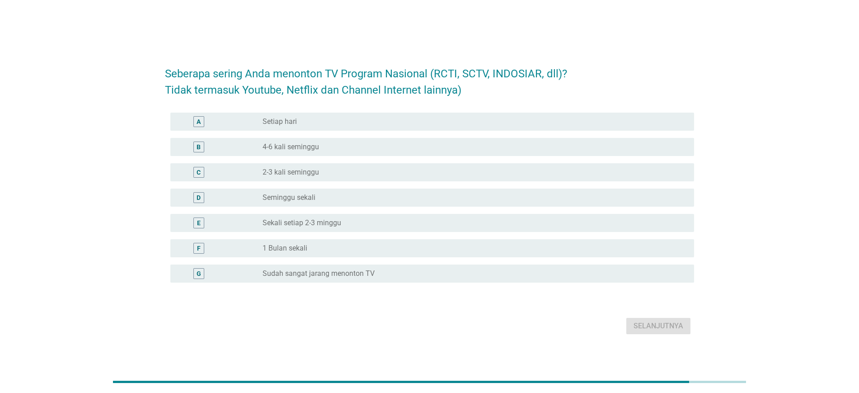
click at [312, 148] on label "4-6 kali seminggu" at bounding box center [291, 146] width 56 height 9
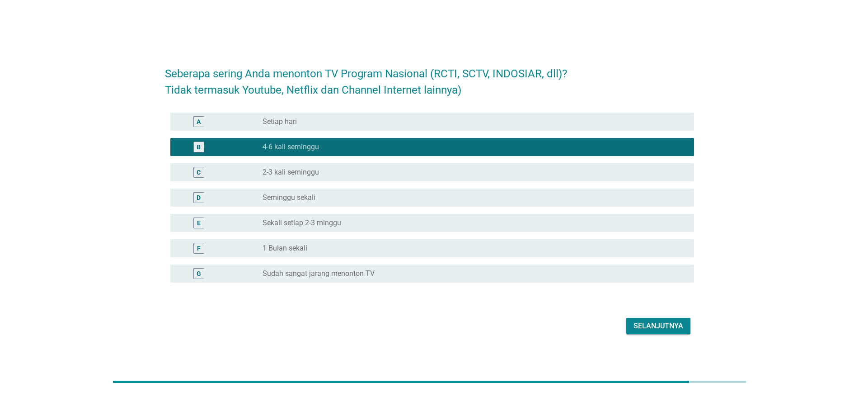
click at [642, 323] on div "Selanjutnya" at bounding box center [659, 325] width 50 height 11
